Goal: Information Seeking & Learning: Learn about a topic

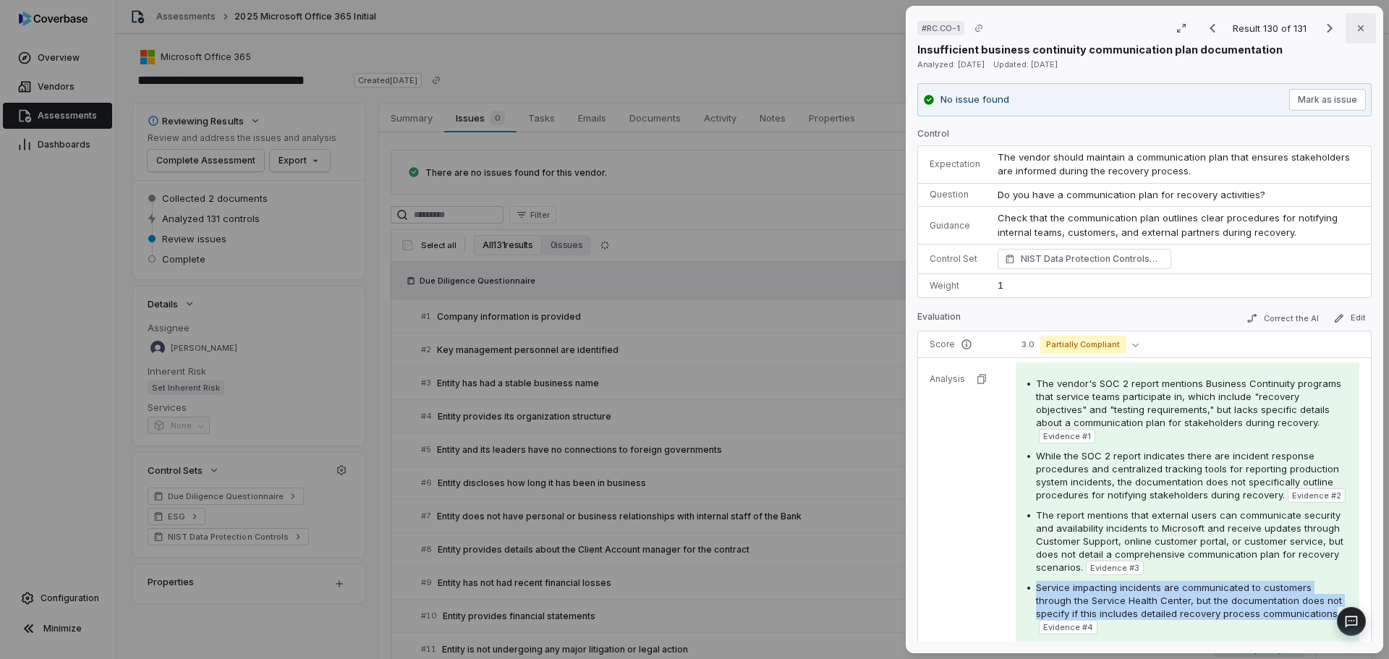
scroll to position [217, 0]
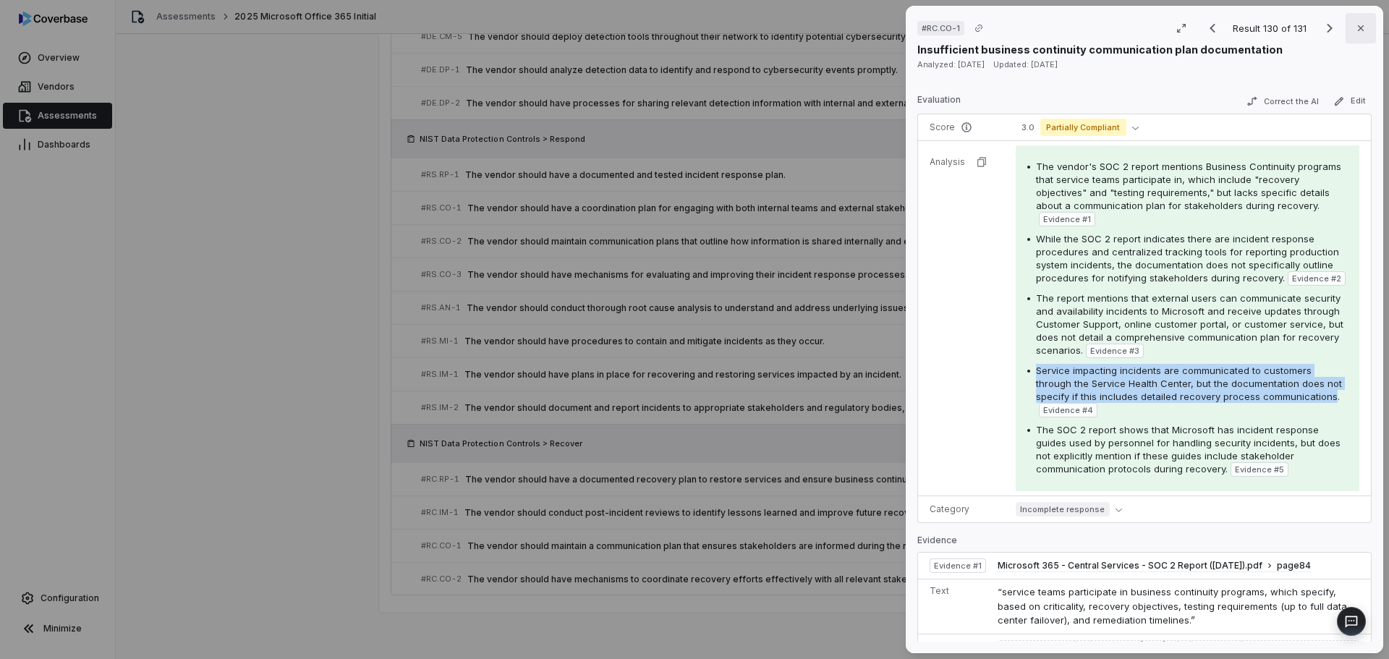
click at [1350, 35] on button "Close" at bounding box center [1361, 28] width 30 height 30
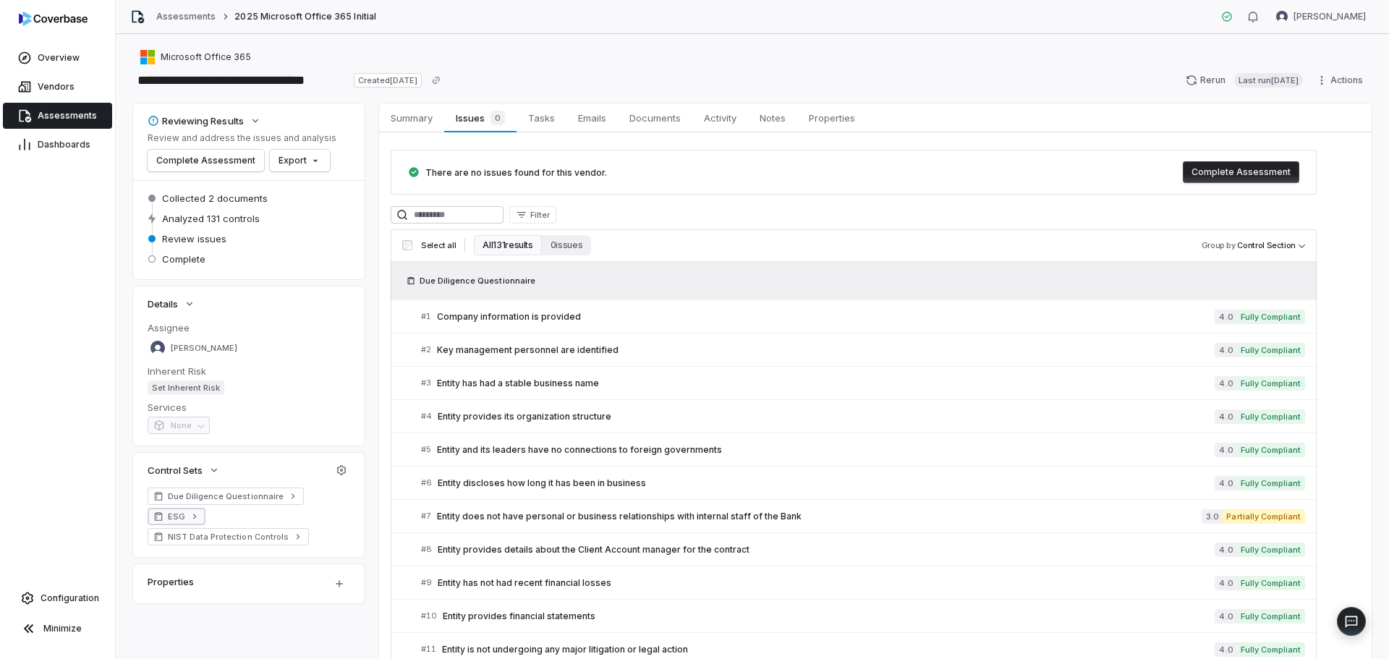
click at [187, 517] on link "ESG" at bounding box center [177, 516] width 58 height 17
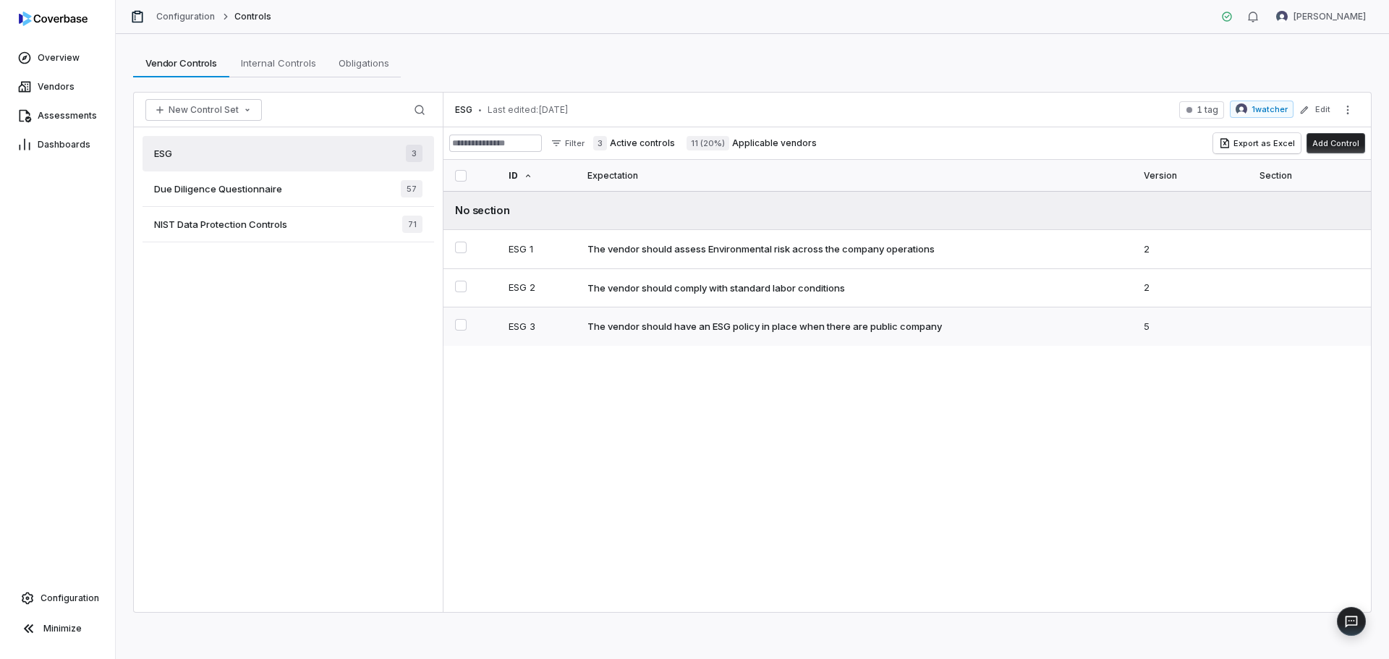
click at [658, 317] on td "The vendor should have an ESG policy in place when there are public company" at bounding box center [857, 327] width 556 height 38
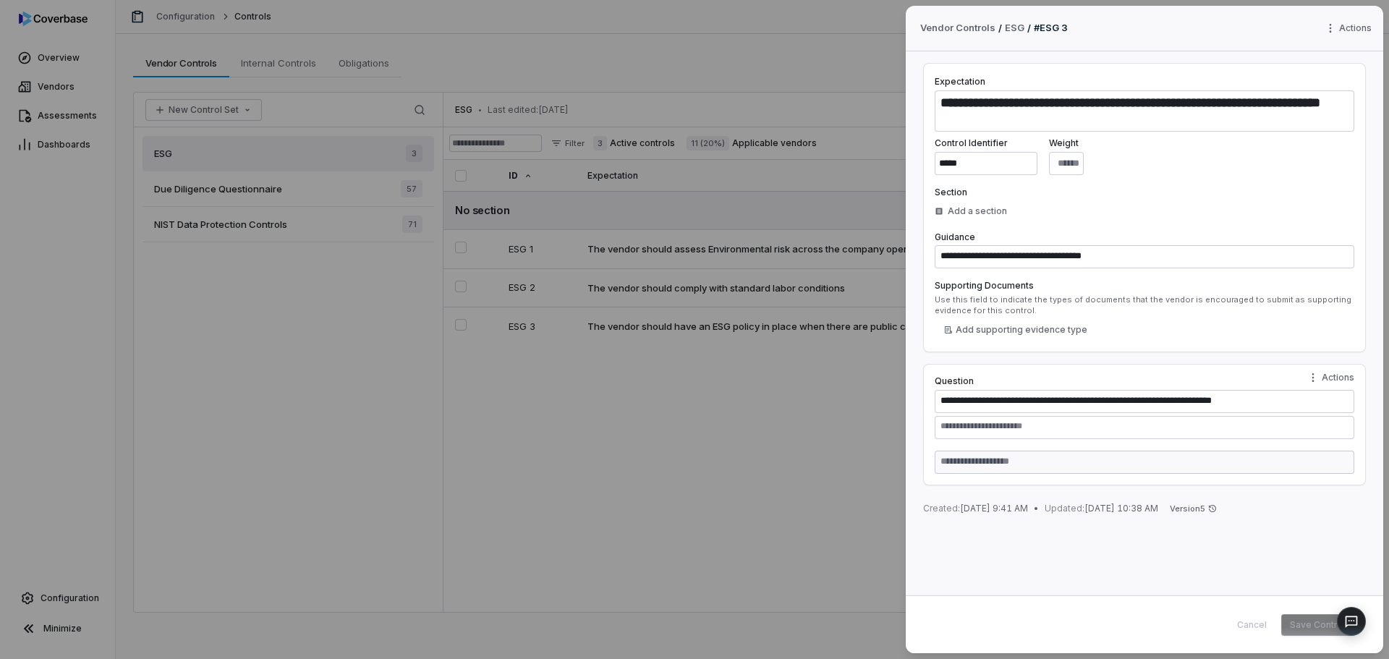
drag, startPoint x: 674, startPoint y: 471, endPoint x: 677, endPoint y: 428, distance: 43.5
click at [674, 472] on div "**********" at bounding box center [694, 329] width 1389 height 659
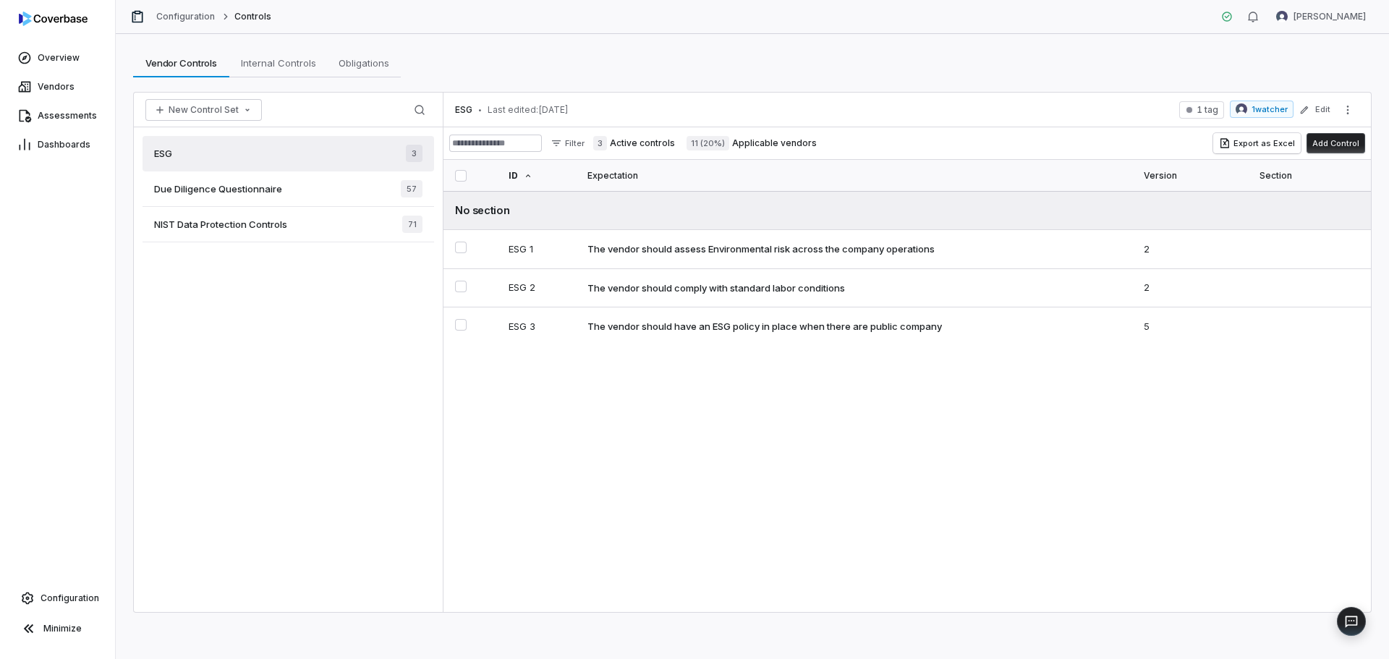
type textarea "*"
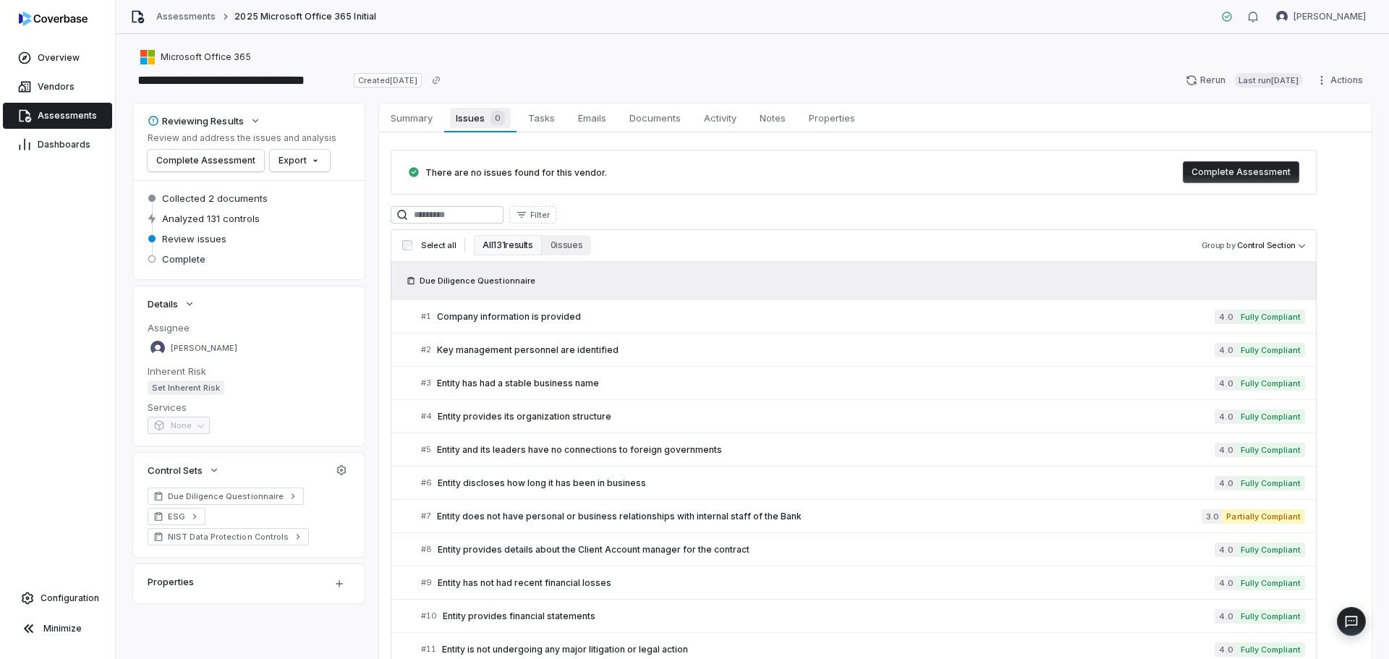
click at [493, 122] on span "0" at bounding box center [498, 118] width 14 height 14
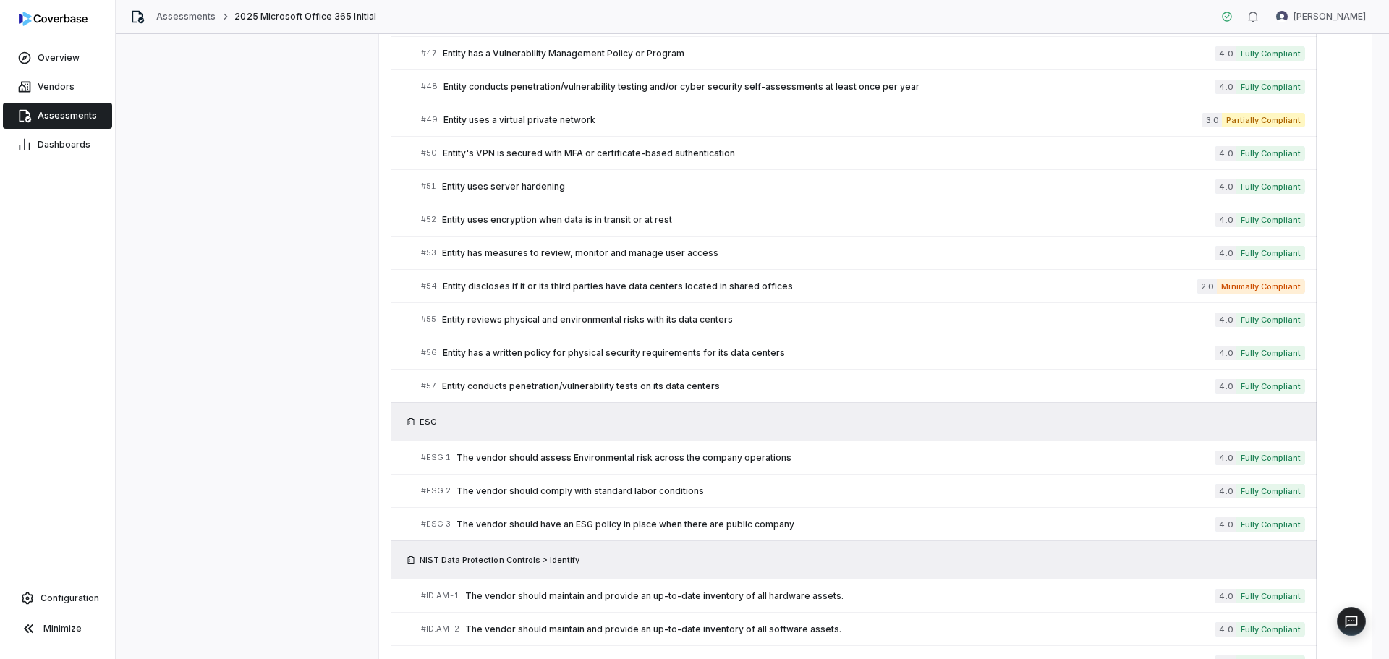
scroll to position [1954, 0]
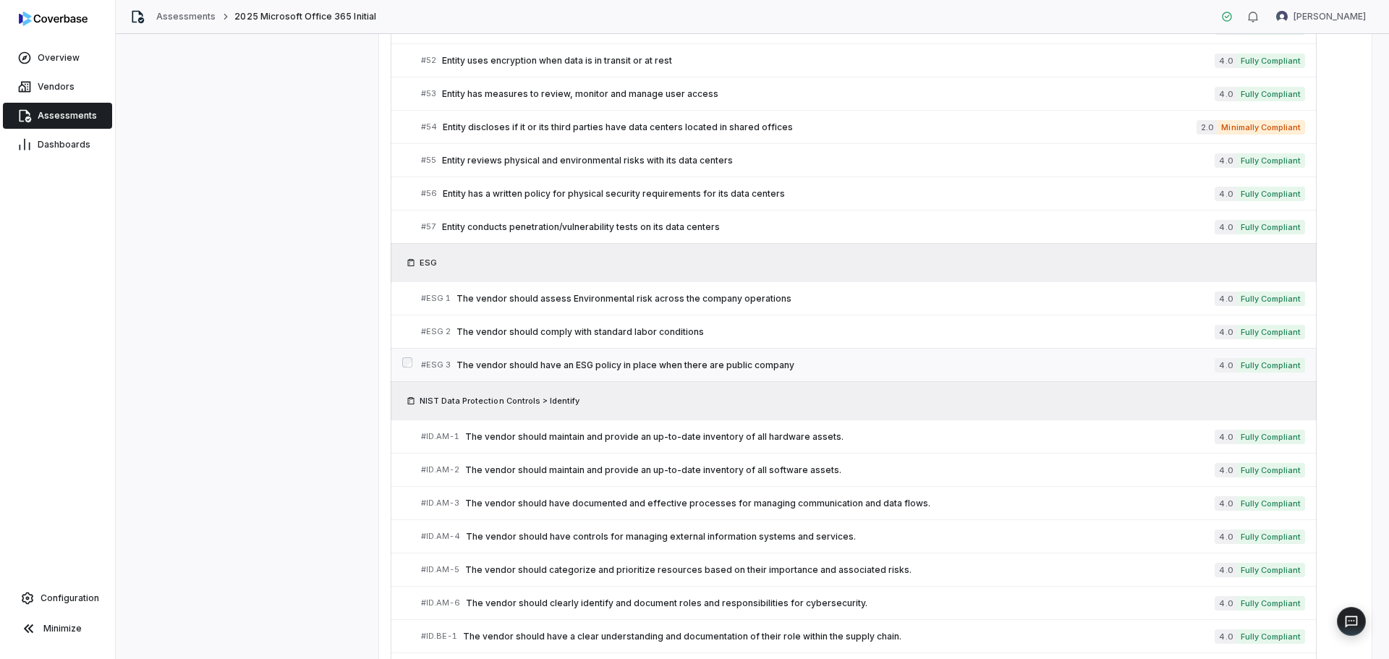
click at [1245, 372] on span "Fully Compliant" at bounding box center [1271, 365] width 69 height 14
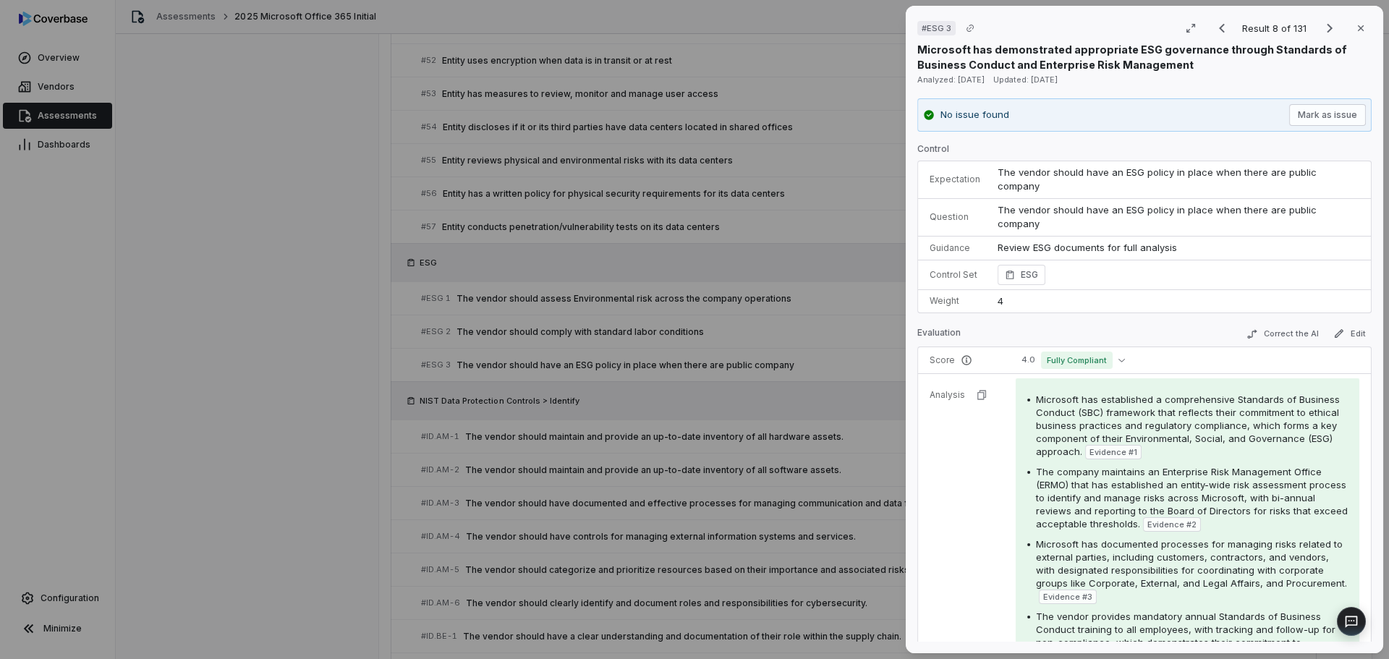
click at [1088, 438] on span "Microsoft has established a comprehensive Standards of Business Conduct (SBC) f…" at bounding box center [1188, 426] width 304 height 64
click at [1074, 446] on div "Microsoft has established a comprehensive Standards of Business Conduct (SBC) f…" at bounding box center [1192, 426] width 312 height 67
click at [1078, 451] on span "Microsoft has established a comprehensive Standards of Business Conduct (SBC) f…" at bounding box center [1188, 426] width 304 height 64
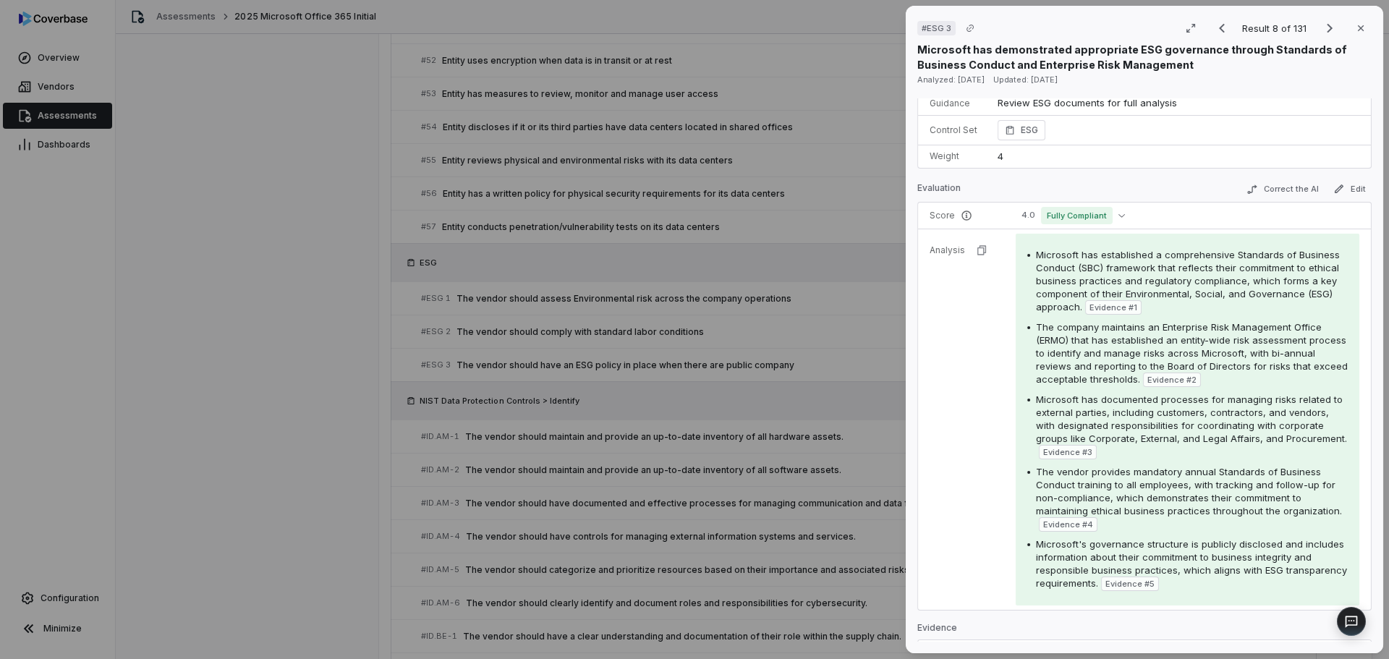
click at [1056, 289] on span "Microsoft has established a comprehensive Standards of Business Conduct (SBC) f…" at bounding box center [1188, 281] width 304 height 64
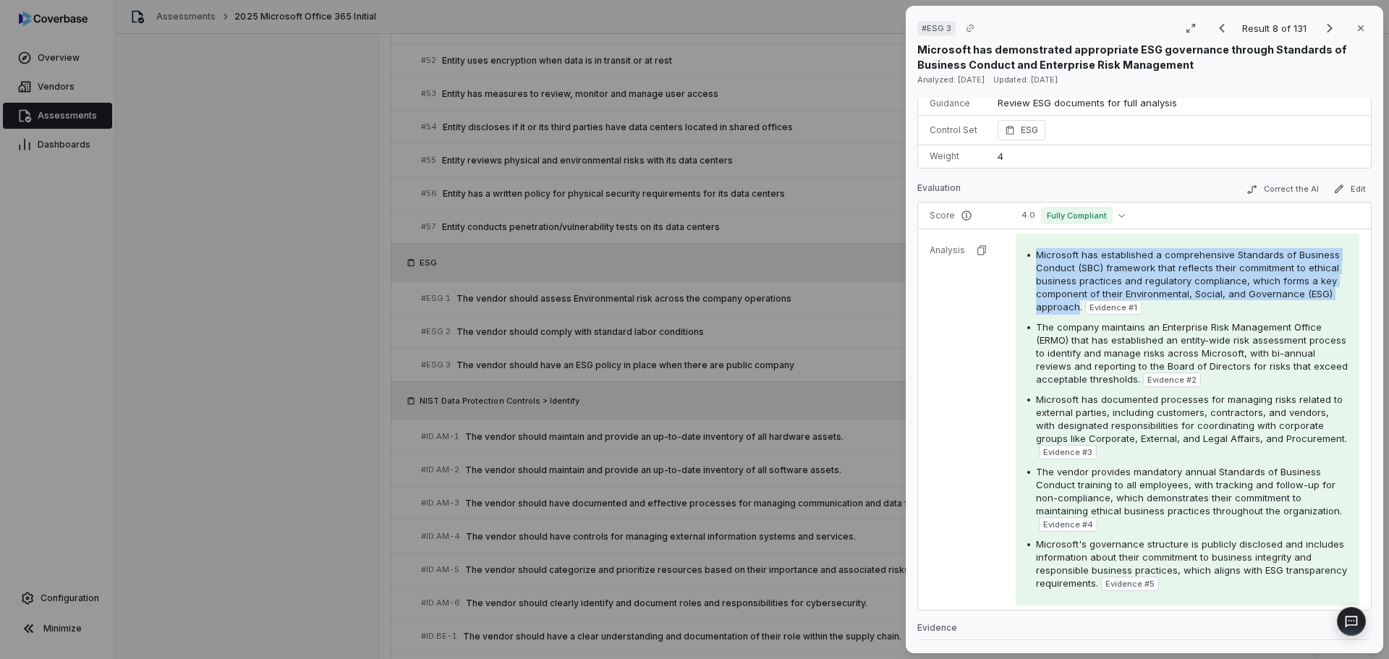
drag, startPoint x: 1077, startPoint y: 305, endPoint x: 1022, endPoint y: 259, distance: 71.3
click at [1022, 259] on div "Microsoft has established a comprehensive Standards of Business Conduct (SBC) f…" at bounding box center [1188, 420] width 344 height 372
copy div "Microsoft has established a comprehensive Standards of Business Conduct (SBC) f…"
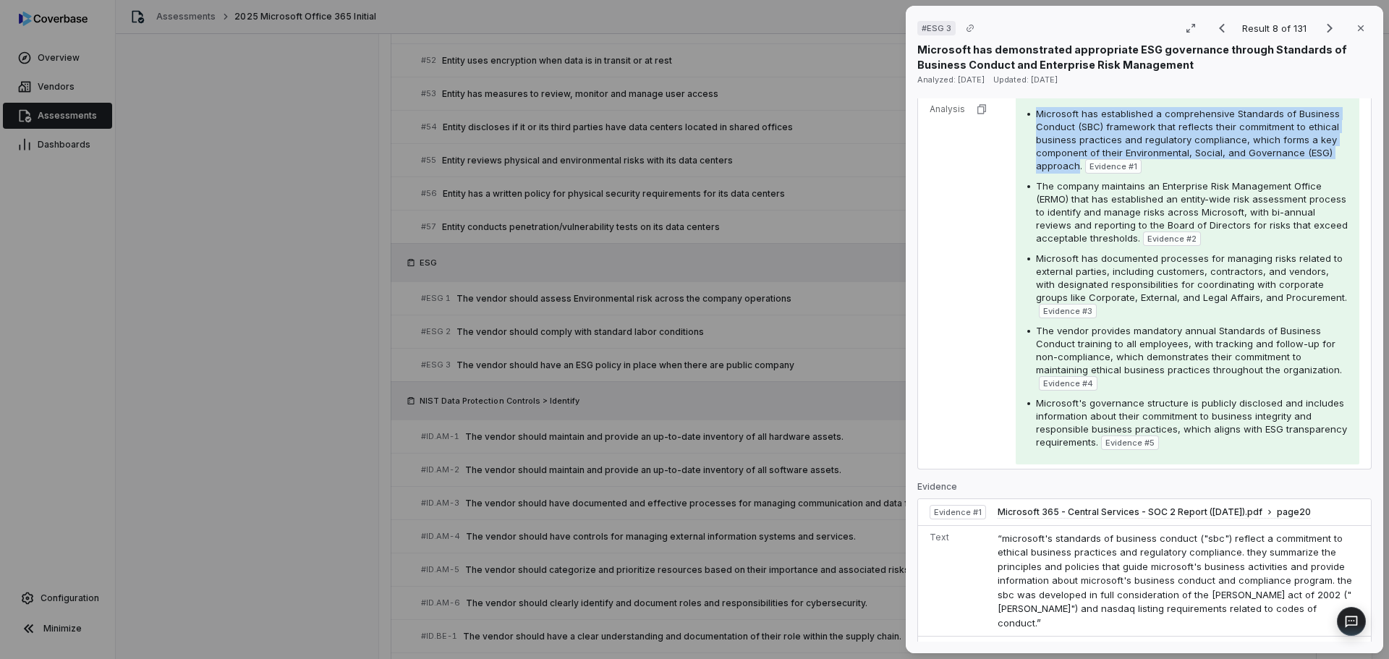
scroll to position [289, 0]
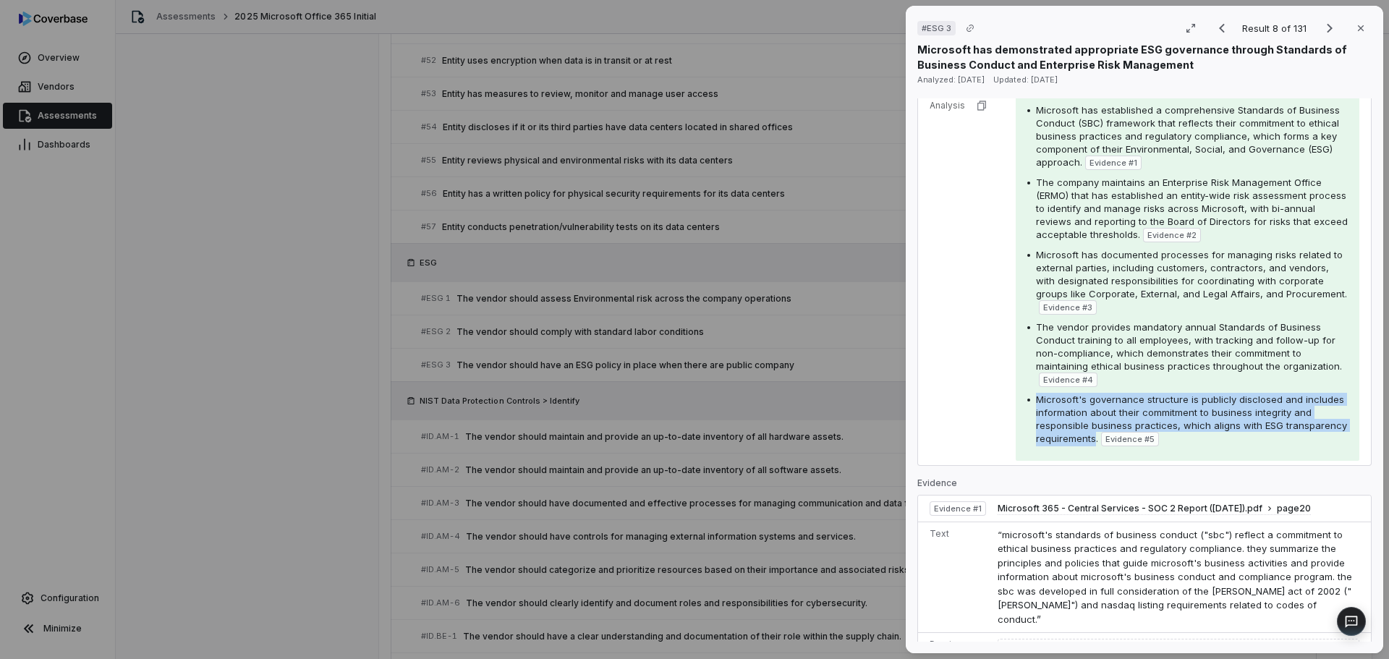
drag, startPoint x: 1038, startPoint y: 401, endPoint x: 1155, endPoint y: 443, distance: 123.8
click at [1155, 443] on span "Microsoft's governance structure is publicly disclosed and includes information…" at bounding box center [1191, 419] width 311 height 51
copy span "Microsoft's governance structure is publicly disclosed and includes information…"
drag, startPoint x: 1362, startPoint y: 31, endPoint x: 1139, endPoint y: 9, distance: 224.6
click at [1362, 32] on button "Close" at bounding box center [1361, 28] width 30 height 30
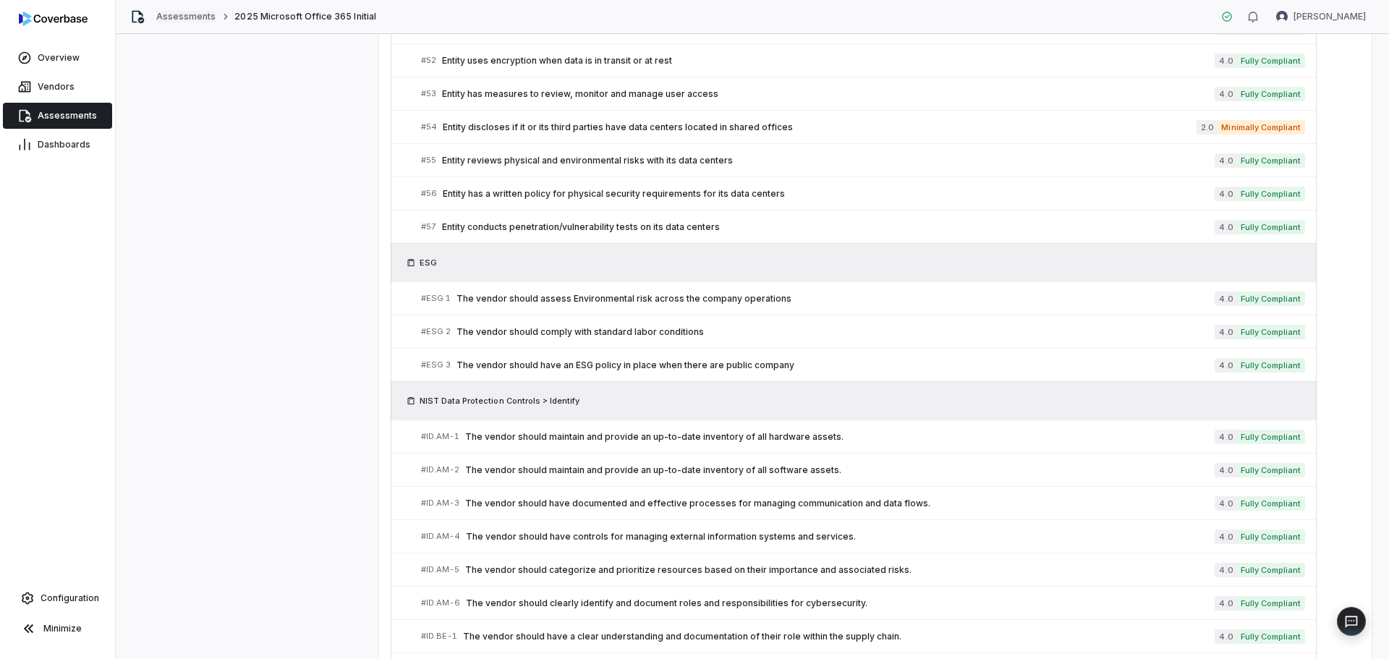
click at [198, 14] on link "Assessments" at bounding box center [185, 17] width 59 height 12
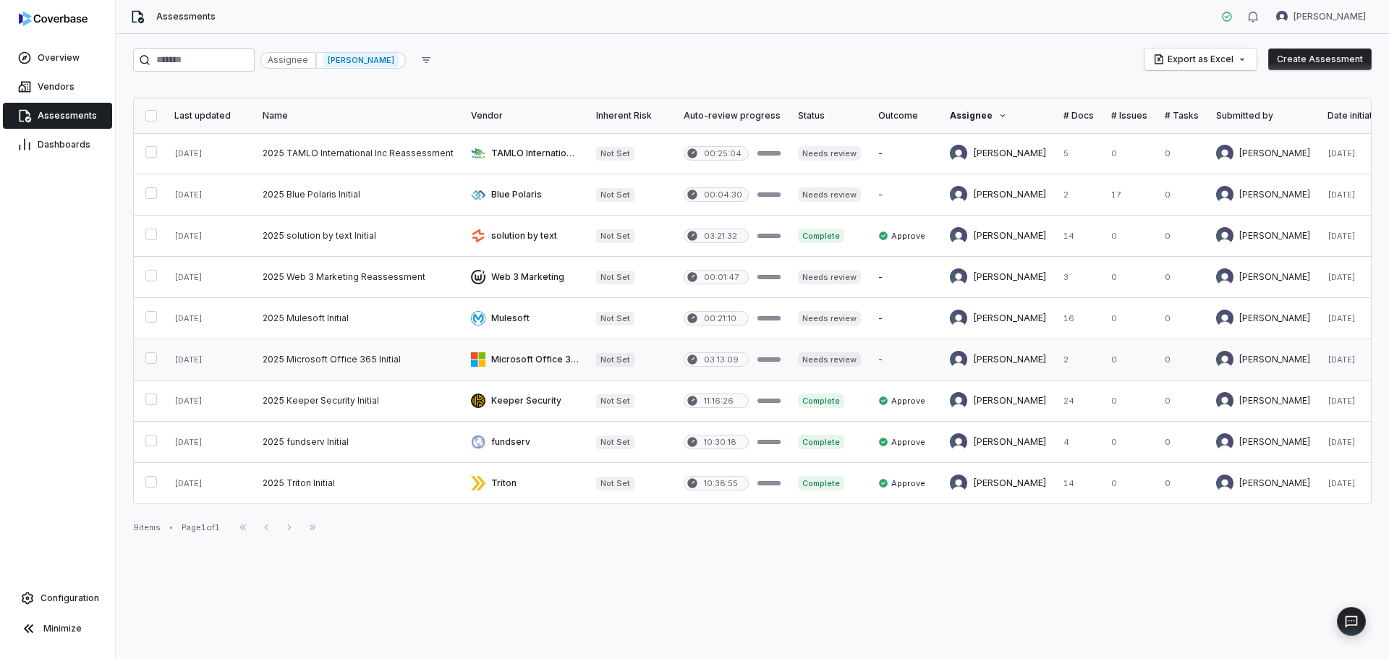
click at [506, 361] on link at bounding box center [524, 359] width 125 height 41
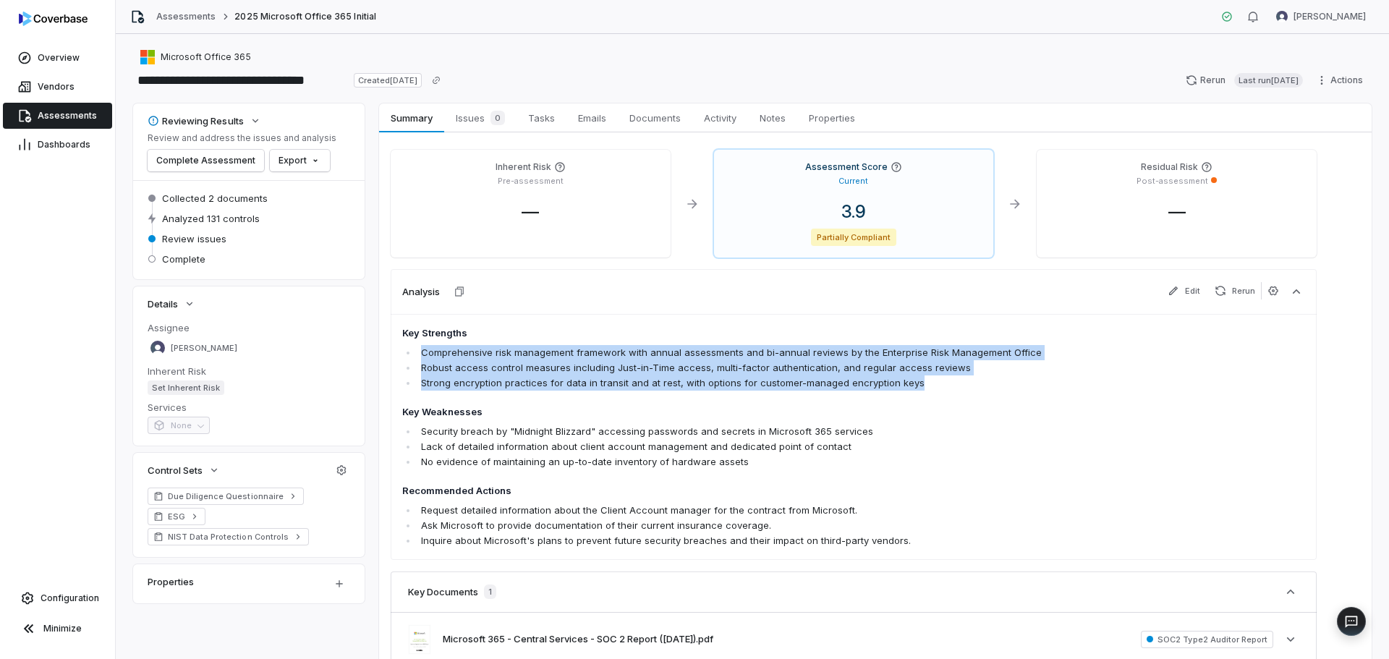
drag, startPoint x: 716, startPoint y: 339, endPoint x: 414, endPoint y: 349, distance: 301.9
click at [414, 349] on ul "Comprehensive risk management framework with annual assessments and bi-annual r…" at bounding box center [763, 368] width 722 height 46
copy ul "Comprehensive risk management framework with annual assessments and bi-annual r…"
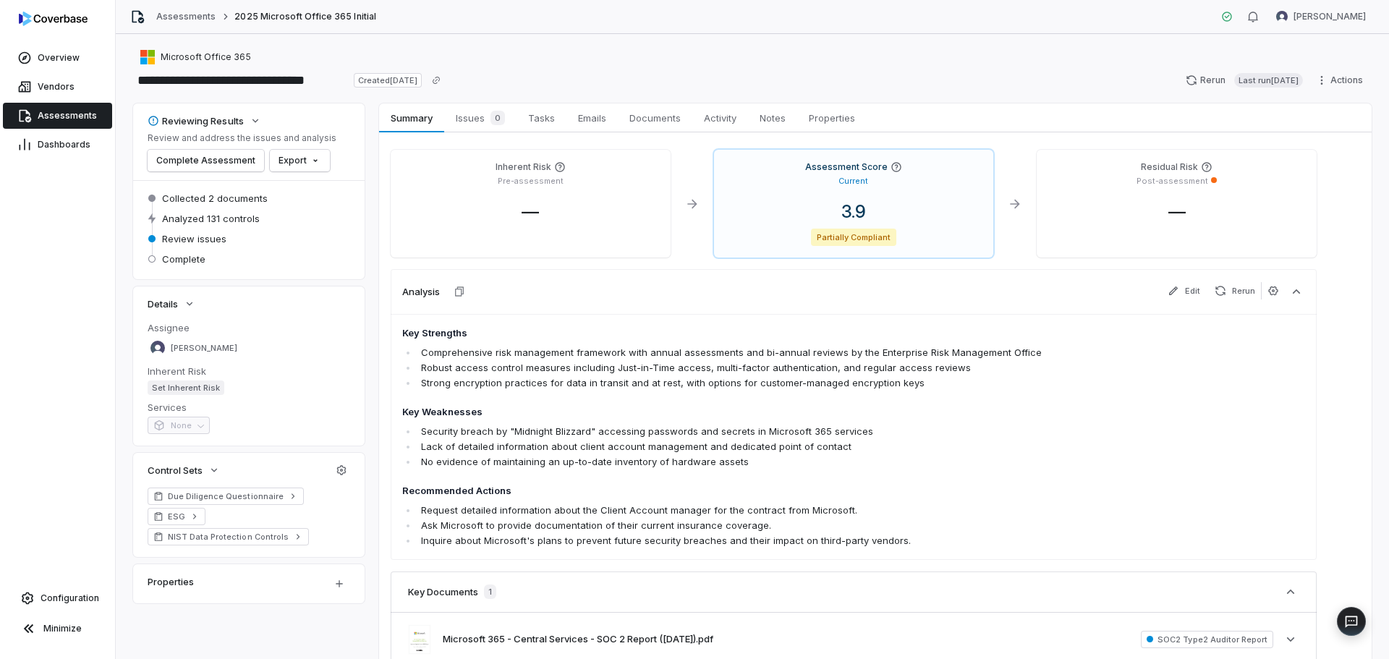
click at [209, 631] on div "Reviewing Results Review and address the issues and analysis Complete Assessmen…" at bounding box center [752, 410] width 1239 height 615
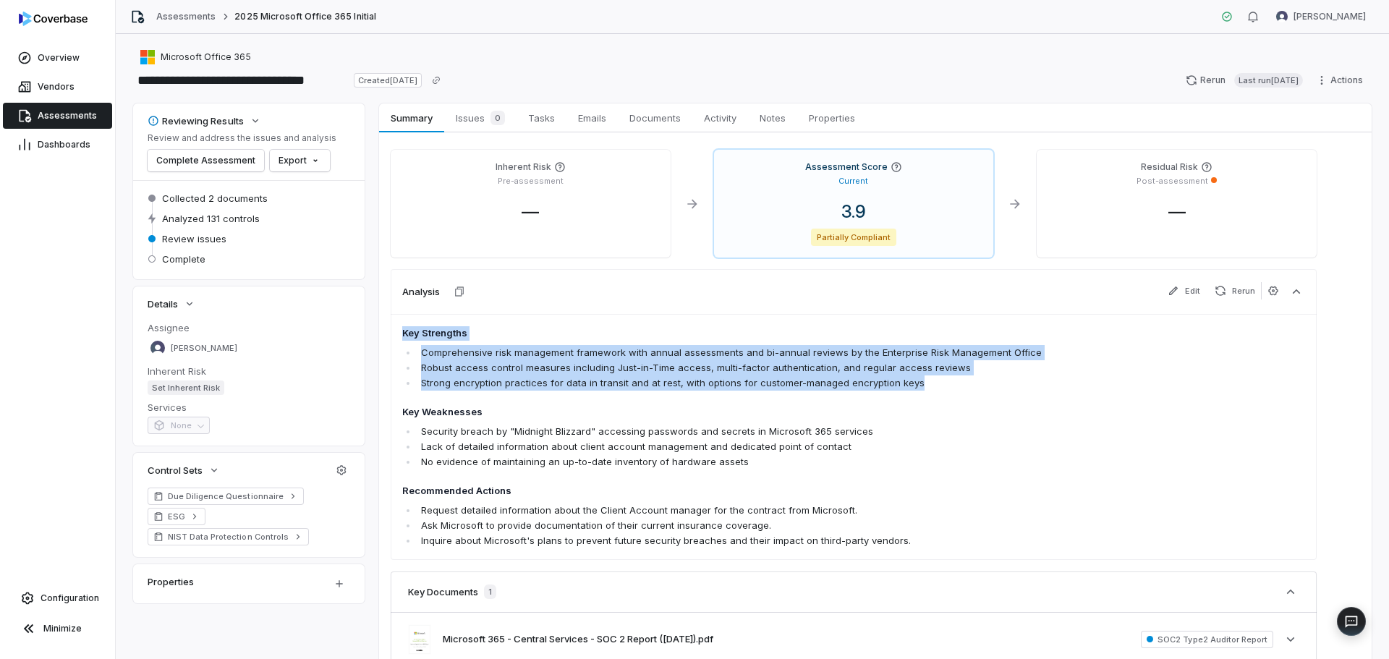
drag, startPoint x: 881, startPoint y: 381, endPoint x: 414, endPoint y: 328, distance: 469.7
click at [396, 330] on div "Key Strengths Comprehensive risk management framework with annual assessments a…" at bounding box center [854, 437] width 926 height 246
copy span "Key Strengths Comprehensive risk management framework with annual assessments a…"
click at [654, 109] on span "Documents" at bounding box center [655, 118] width 63 height 19
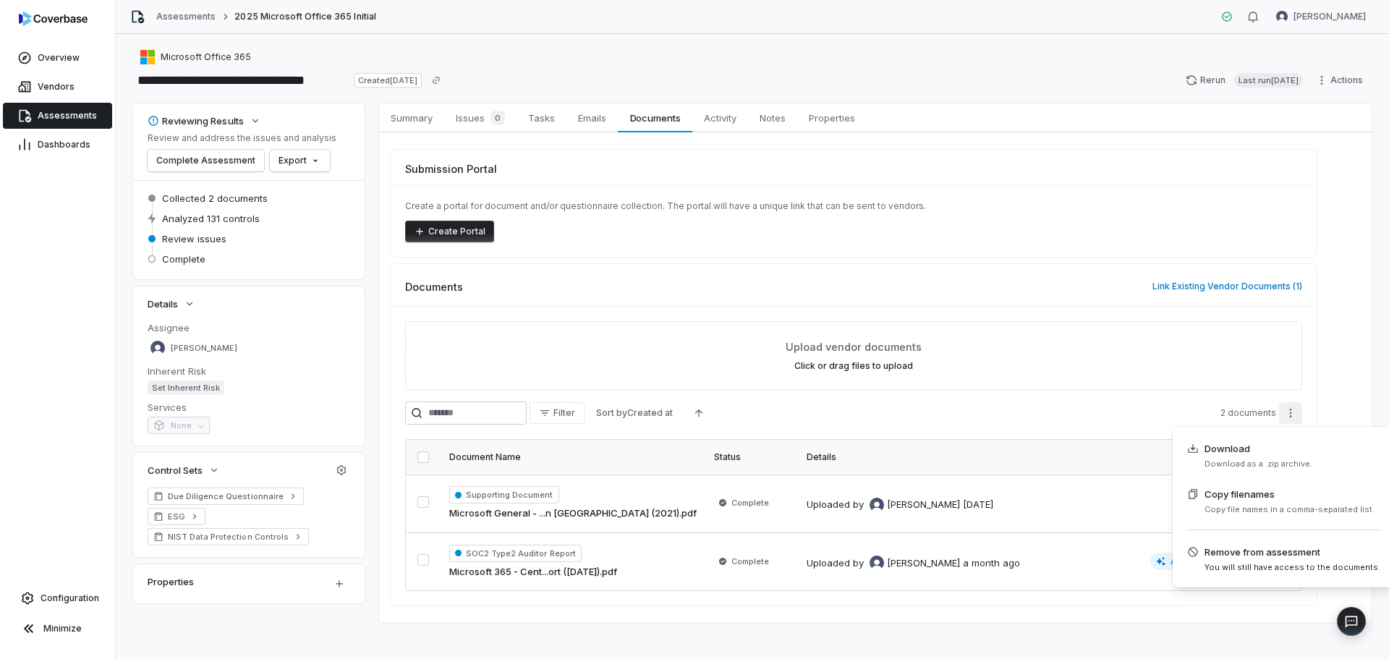
click at [1293, 417] on html "**********" at bounding box center [694, 329] width 1389 height 659
click at [1249, 506] on span "Copy file names in a comma-separated list." at bounding box center [1290, 509] width 170 height 11
